Goal: Transaction & Acquisition: Register for event/course

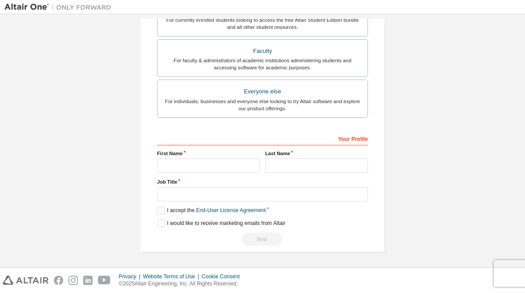
scroll to position [230, 0]
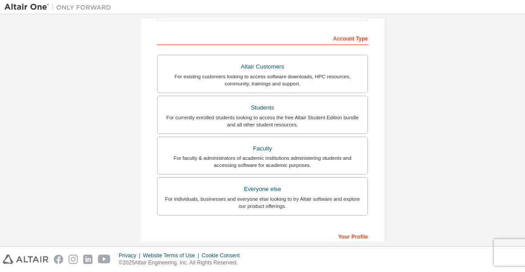
scroll to position [130, 0]
click at [506, 141] on div "Create an Altair One Account For Free Trials, Licenses, Downloads, Learning & D…" at bounding box center [262, 124] width 516 height 471
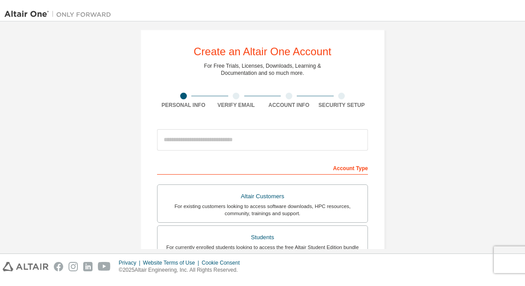
scroll to position [5, 0]
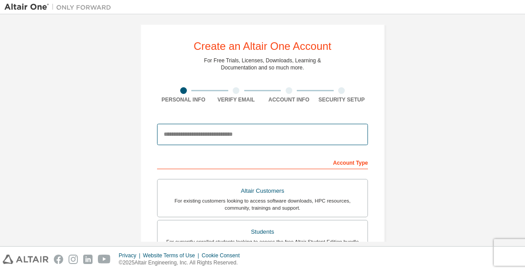
click at [263, 139] on input "email" at bounding box center [262, 134] width 211 height 21
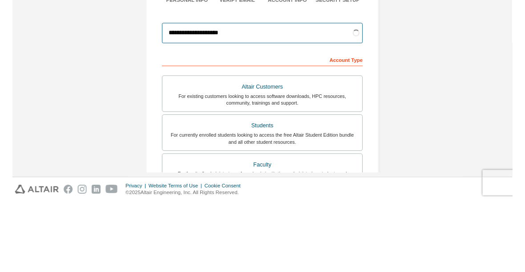
scroll to position [31, 0]
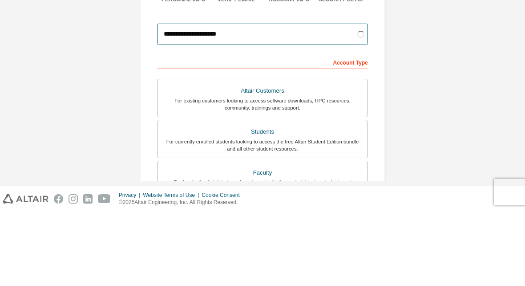
type input "**********"
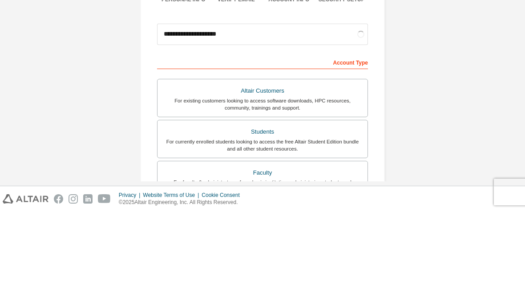
click at [435, 56] on div "**********" at bounding box center [262, 223] width 516 height 471
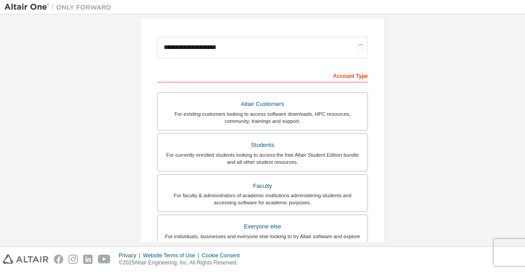
scroll to position [93, 0]
click at [191, 151] on div "For currently enrolled students looking to access the free Altair Student Editi…" at bounding box center [262, 158] width 199 height 14
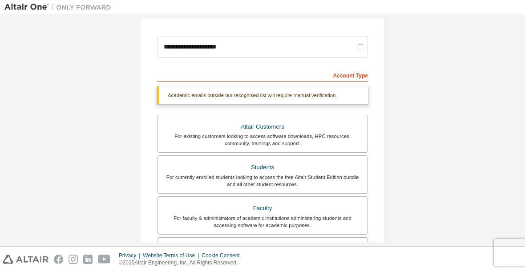
click at [177, 170] on div "Students" at bounding box center [262, 167] width 199 height 12
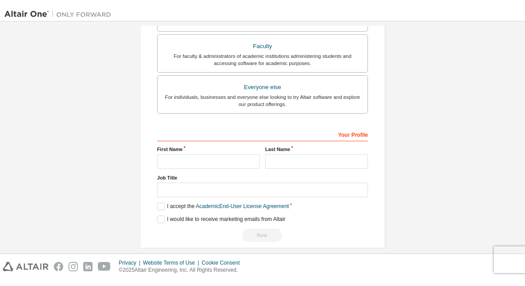
scroll to position [270, 0]
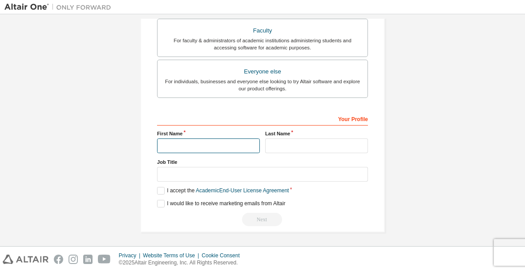
click at [238, 148] on input "text" at bounding box center [208, 145] width 103 height 15
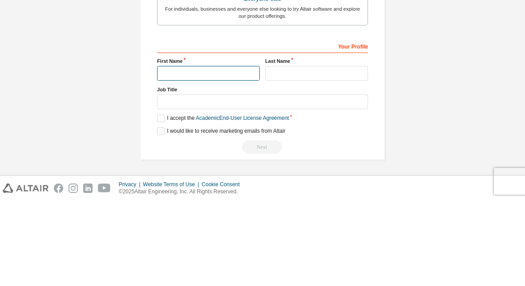
scroll to position [261, 0]
type input "********"
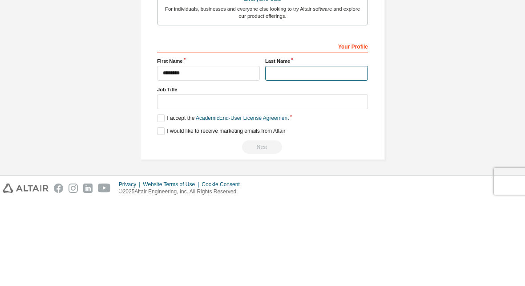
click at [304, 151] on input "text" at bounding box center [316, 158] width 103 height 15
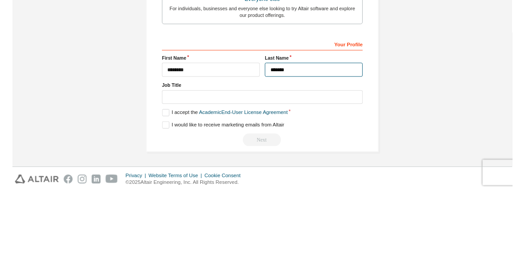
scroll to position [236, 0]
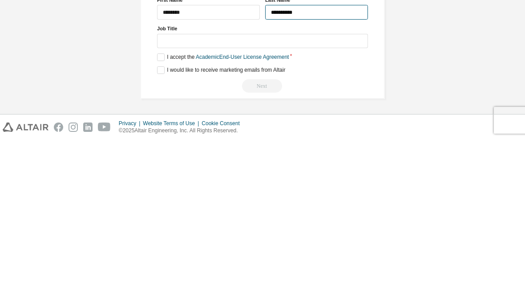
type input "**********"
click at [459, 47] on div "**********" at bounding box center [262, 19] width 516 height 471
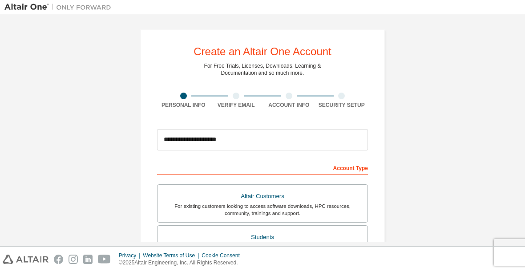
scroll to position [0, 0]
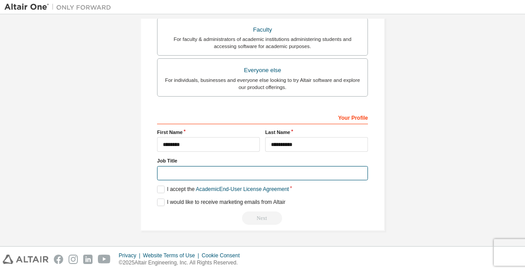
click at [176, 178] on input "text" at bounding box center [262, 173] width 211 height 15
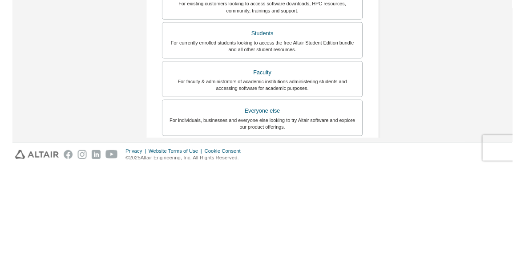
scroll to position [234, 0]
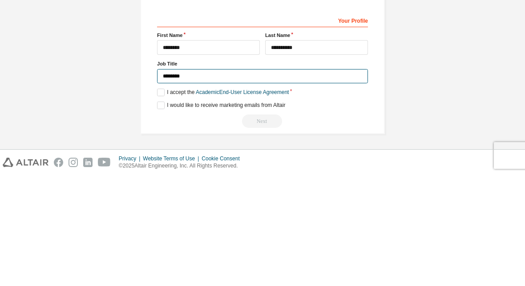
type input "*******"
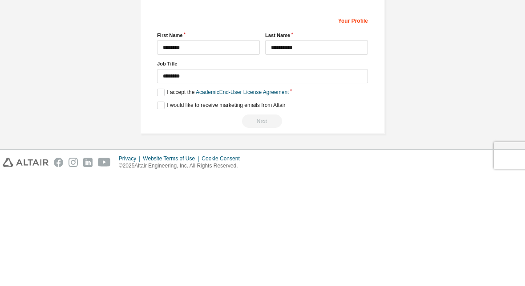
click at [122, 45] on div "**********" at bounding box center [262, 19] width 516 height 471
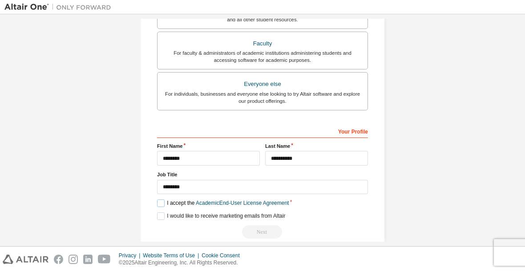
click at [168, 202] on label "I accept the Academic End-User License Agreement" at bounding box center [223, 203] width 132 height 8
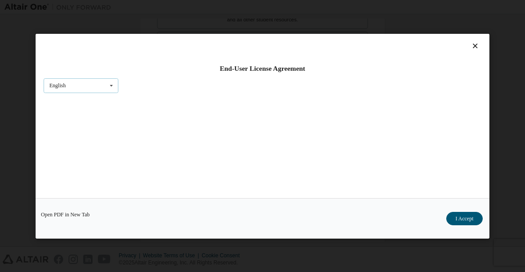
click at [77, 80] on div "English English" at bounding box center [81, 85] width 75 height 15
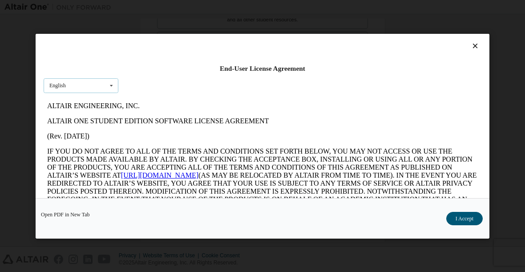
scroll to position [0, 0]
click at [72, 95] on div "English" at bounding box center [81, 99] width 74 height 14
click at [469, 224] on button "I Accept" at bounding box center [464, 217] width 36 height 13
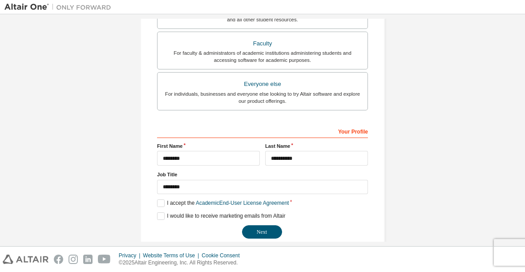
click at [266, 238] on button "Next" at bounding box center [262, 231] width 40 height 13
click at [248, 230] on div "Next" at bounding box center [262, 231] width 211 height 13
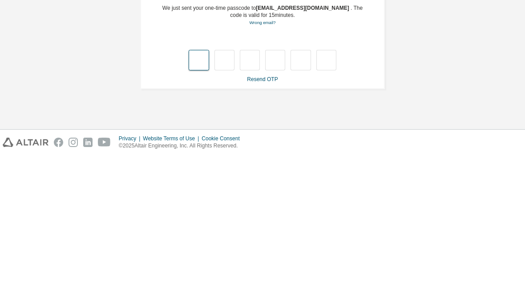
type input "*"
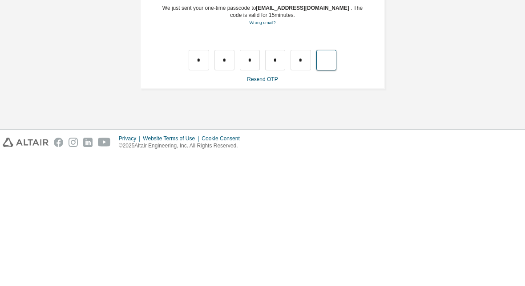
type input "*"
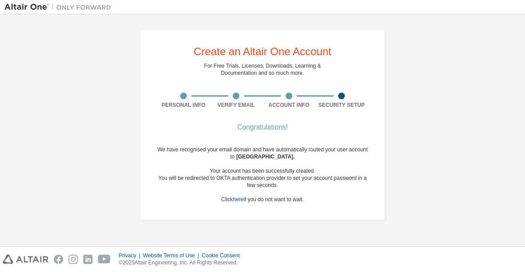
click at [236, 198] on link "here" at bounding box center [238, 199] width 11 height 6
click at [241, 198] on link "here" at bounding box center [238, 199] width 11 height 6
click at [241, 197] on link "here" at bounding box center [238, 199] width 11 height 6
click at [230, 206] on div "Congratulations! We have recognised your email domain and have automatically ro…" at bounding box center [262, 169] width 211 height 89
click at [237, 201] on link "here" at bounding box center [238, 199] width 11 height 6
